Goal: Information Seeking & Learning: Learn about a topic

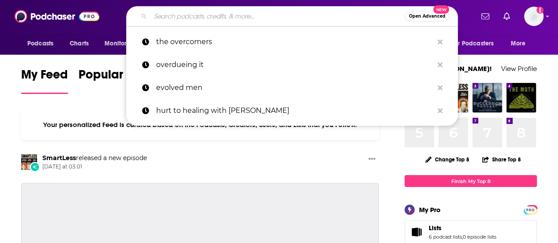
click at [158, 17] on input "Search podcasts, credits, & more..." at bounding box center [277, 16] width 254 height 14
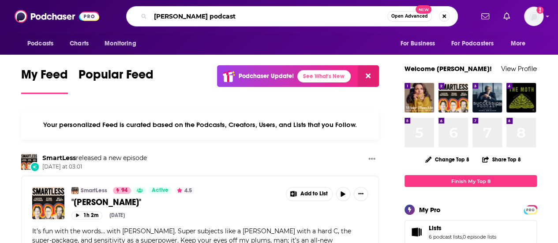
type input "[PERSON_NAME] podcast"
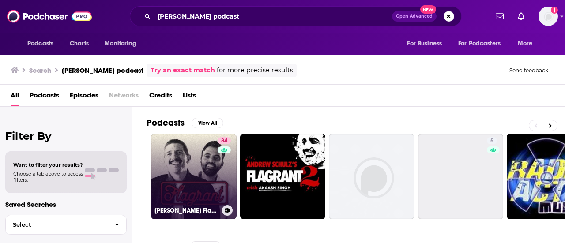
click at [202, 191] on link "84 [PERSON_NAME] Flagrant with [PERSON_NAME]" at bounding box center [194, 177] width 86 height 86
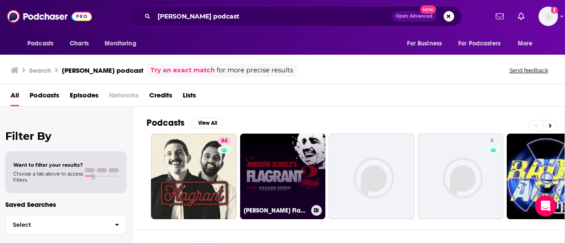
click at [285, 186] on link "[PERSON_NAME] Flagrant 2 with [PERSON_NAME]" at bounding box center [283, 177] width 86 height 86
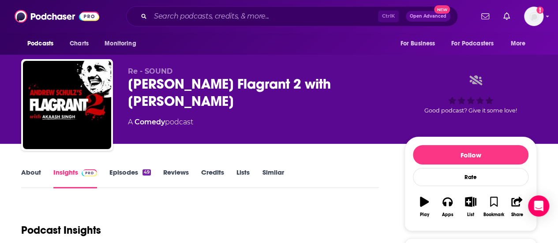
click at [282, 214] on div "Podcast Insights" at bounding box center [196, 224] width 351 height 45
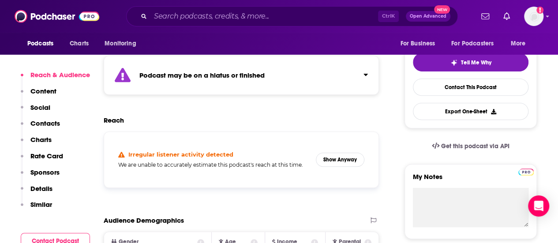
scroll to position [194, 0]
